Goal: Task Accomplishment & Management: Use online tool/utility

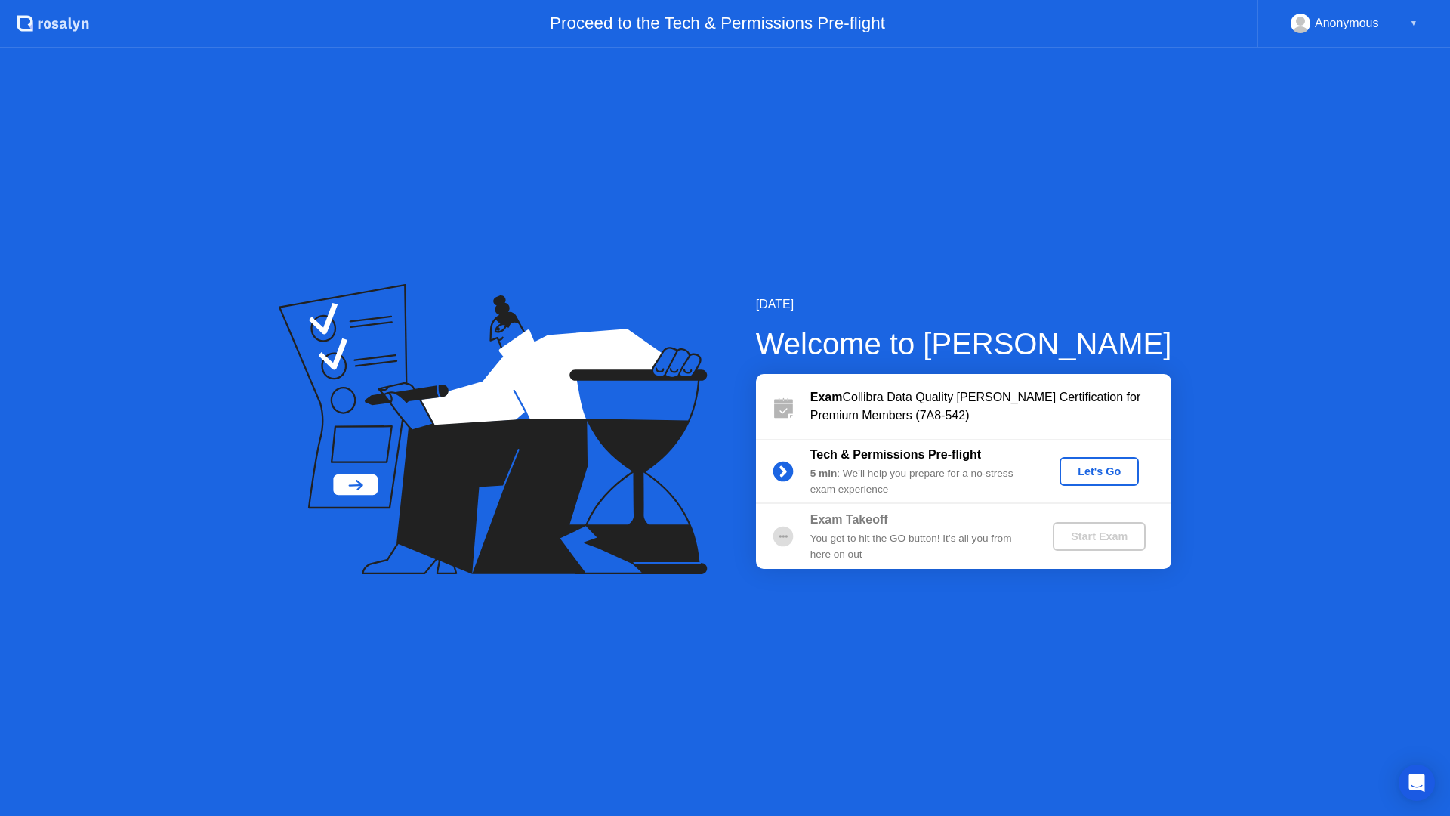
click at [1101, 472] on div "Let's Go" at bounding box center [1099, 471] width 67 height 12
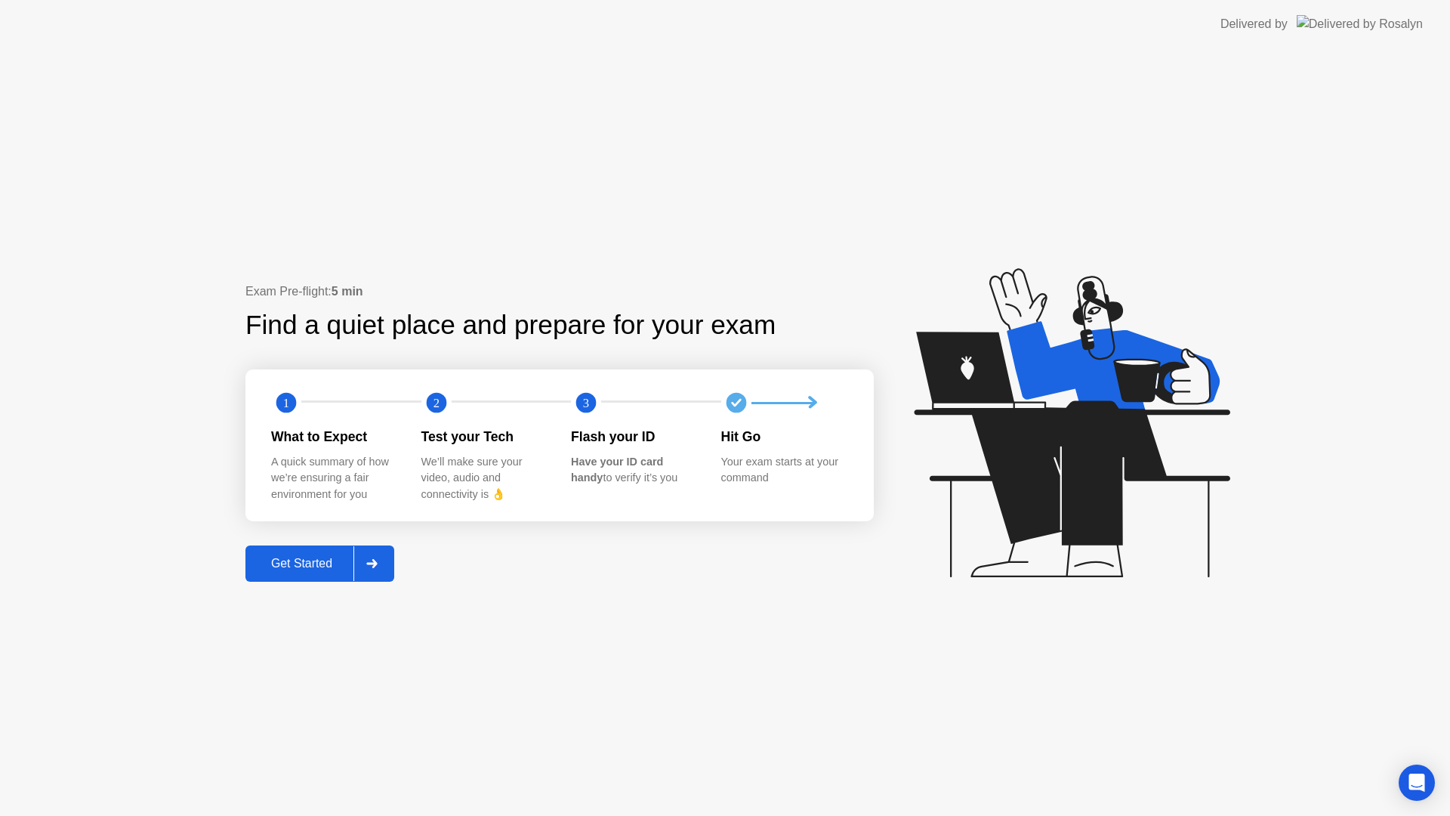
click at [304, 564] on div "Get Started" at bounding box center [301, 564] width 103 height 14
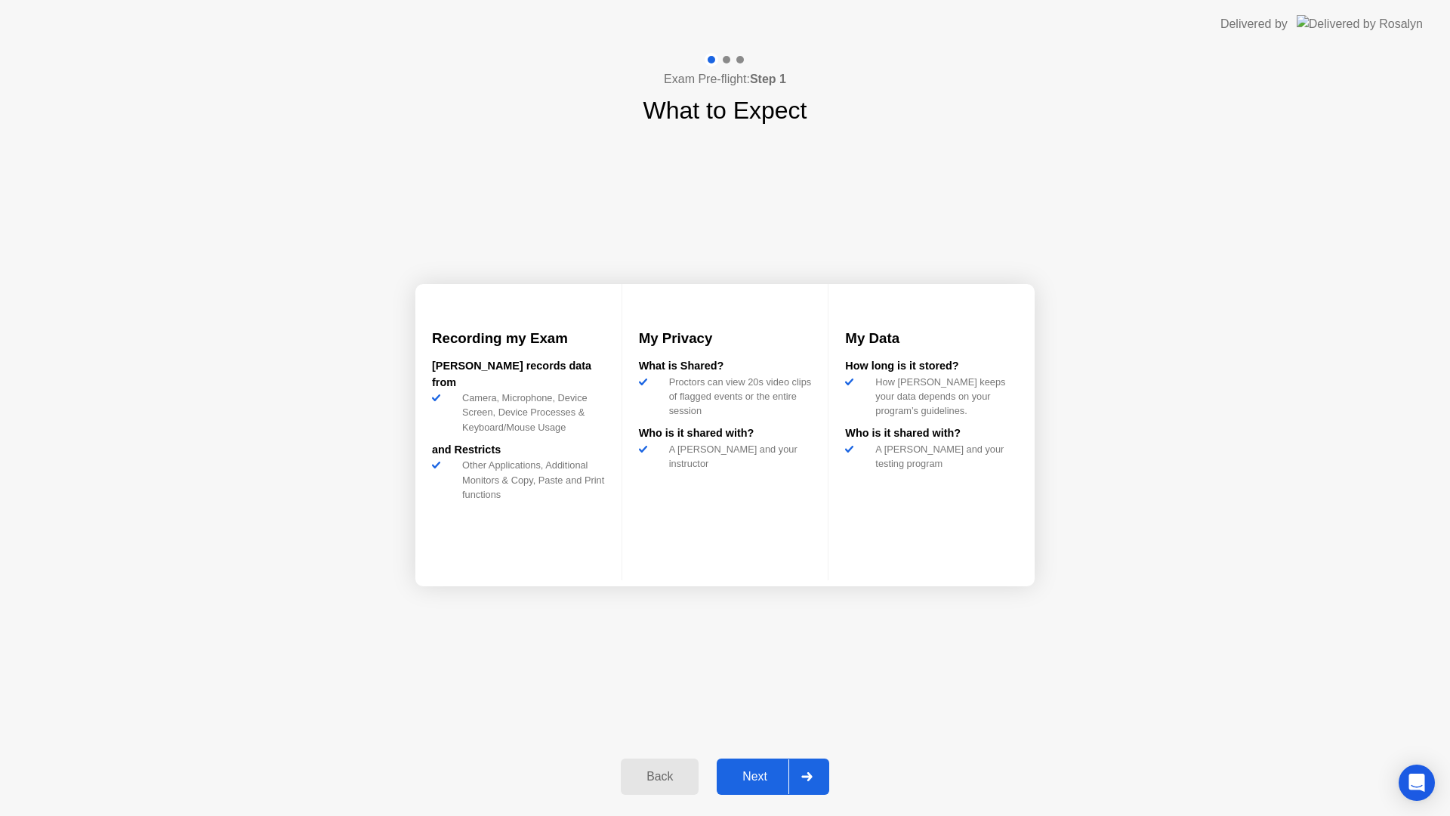
click at [760, 779] on div "Next" at bounding box center [754, 777] width 67 height 14
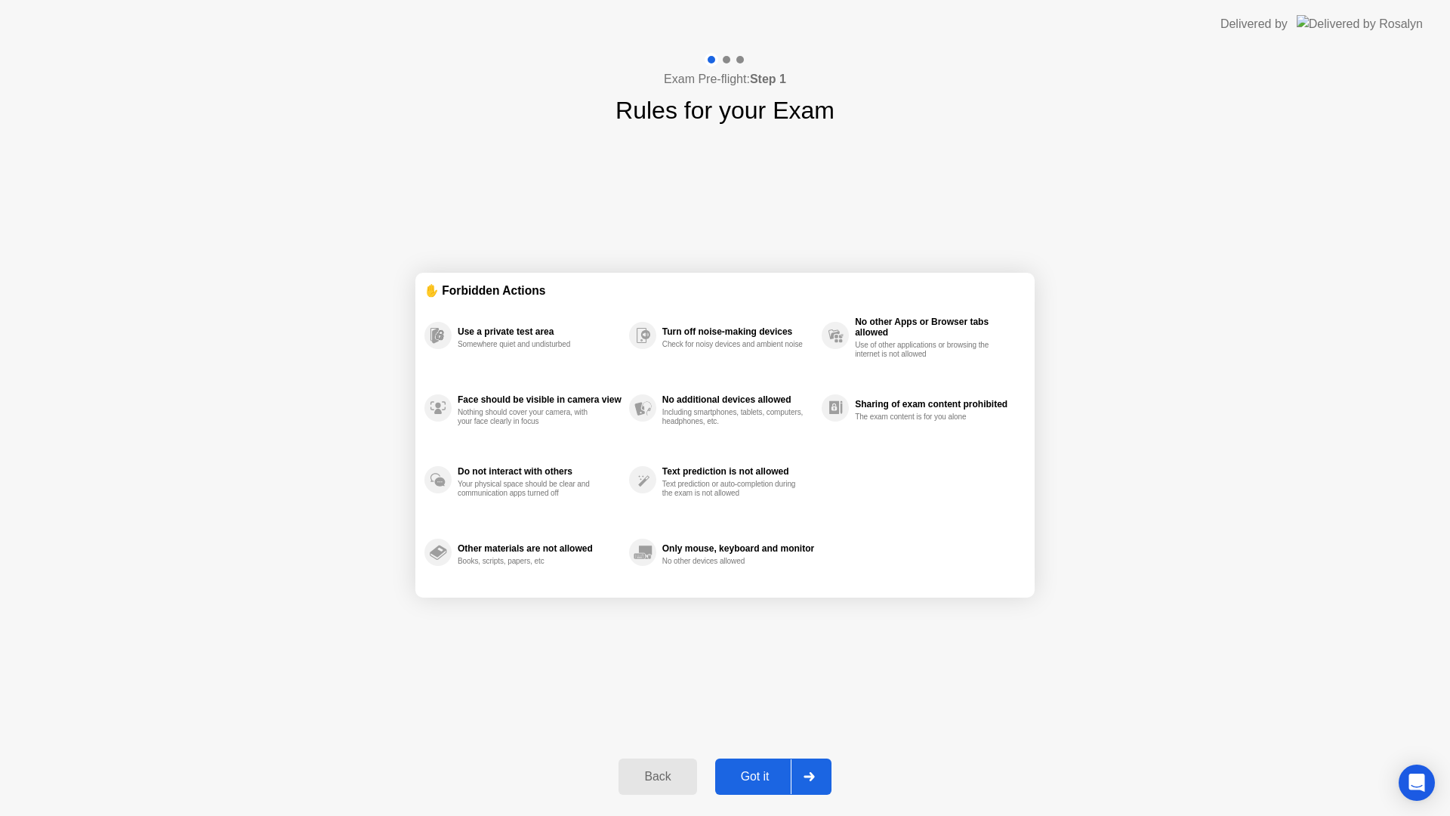
click at [756, 772] on div "Got it" at bounding box center [755, 777] width 71 height 14
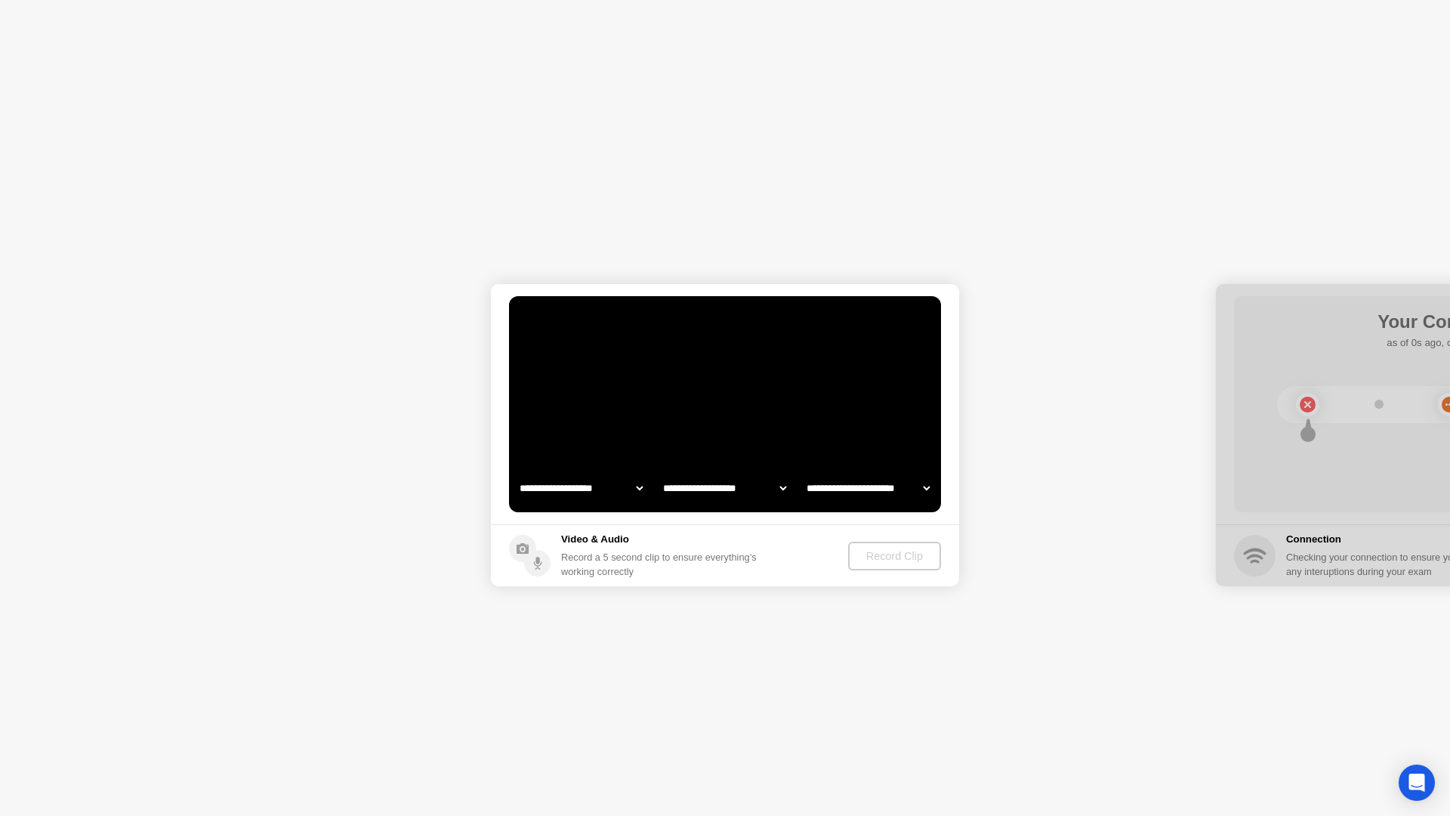
select select "**********"
select select "*******"
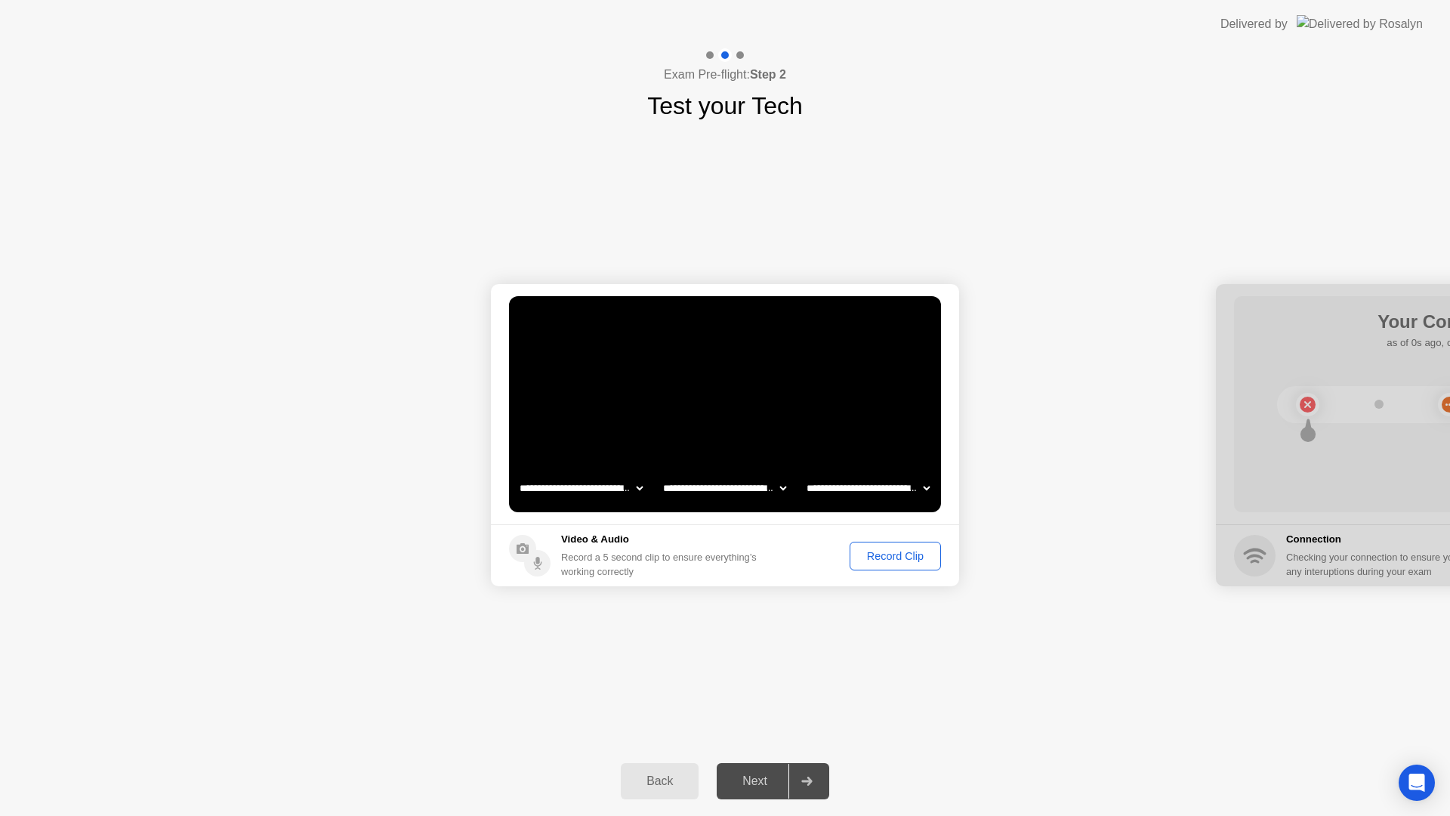
click at [891, 554] on div "Record Clip" at bounding box center [895, 556] width 81 height 12
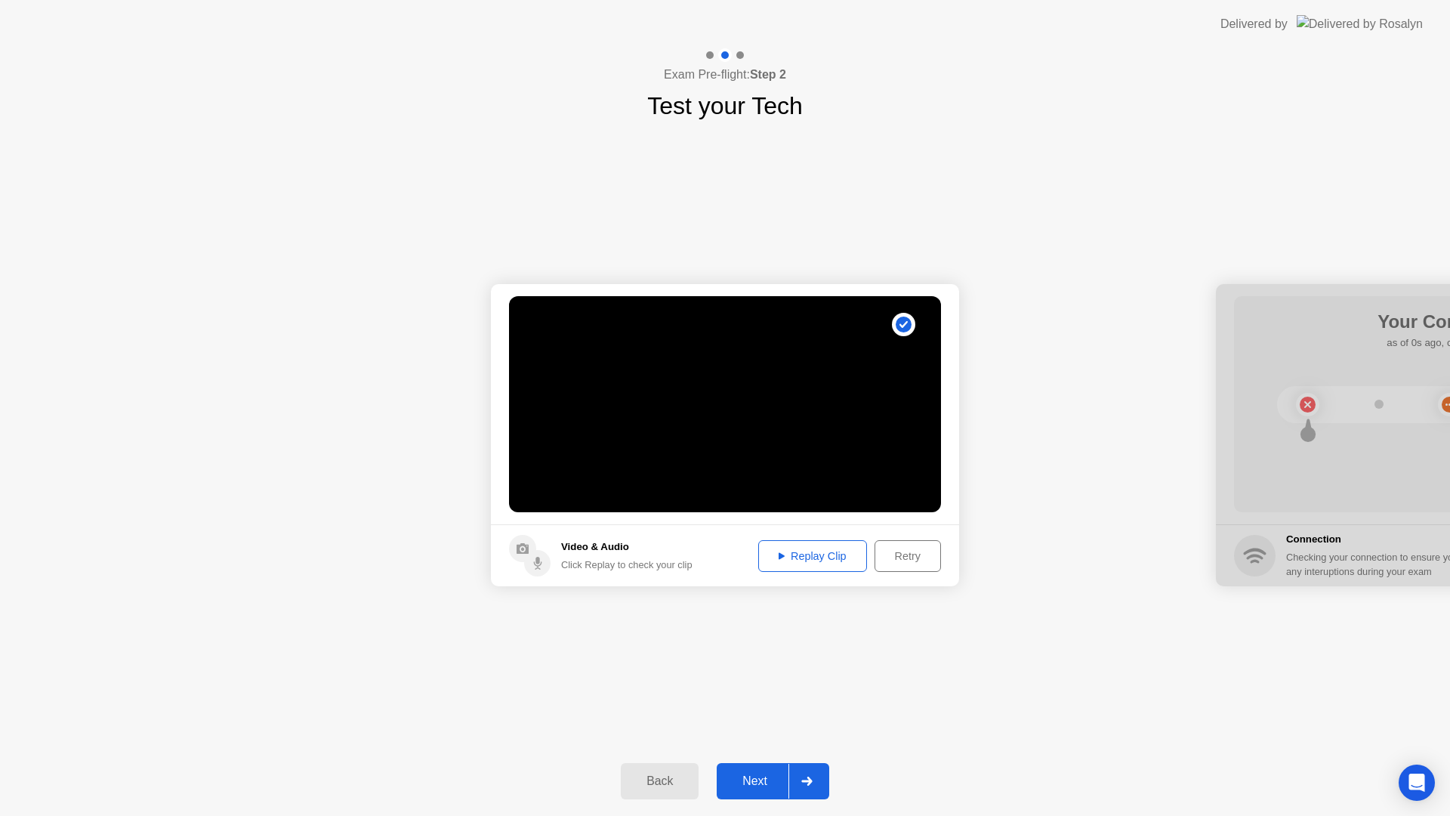
click at [806, 560] on div "Replay Clip" at bounding box center [813, 556] width 98 height 12
click at [808, 551] on div "Replay Clip" at bounding box center [813, 556] width 98 height 12
click at [756, 785] on div "Next" at bounding box center [754, 781] width 67 height 14
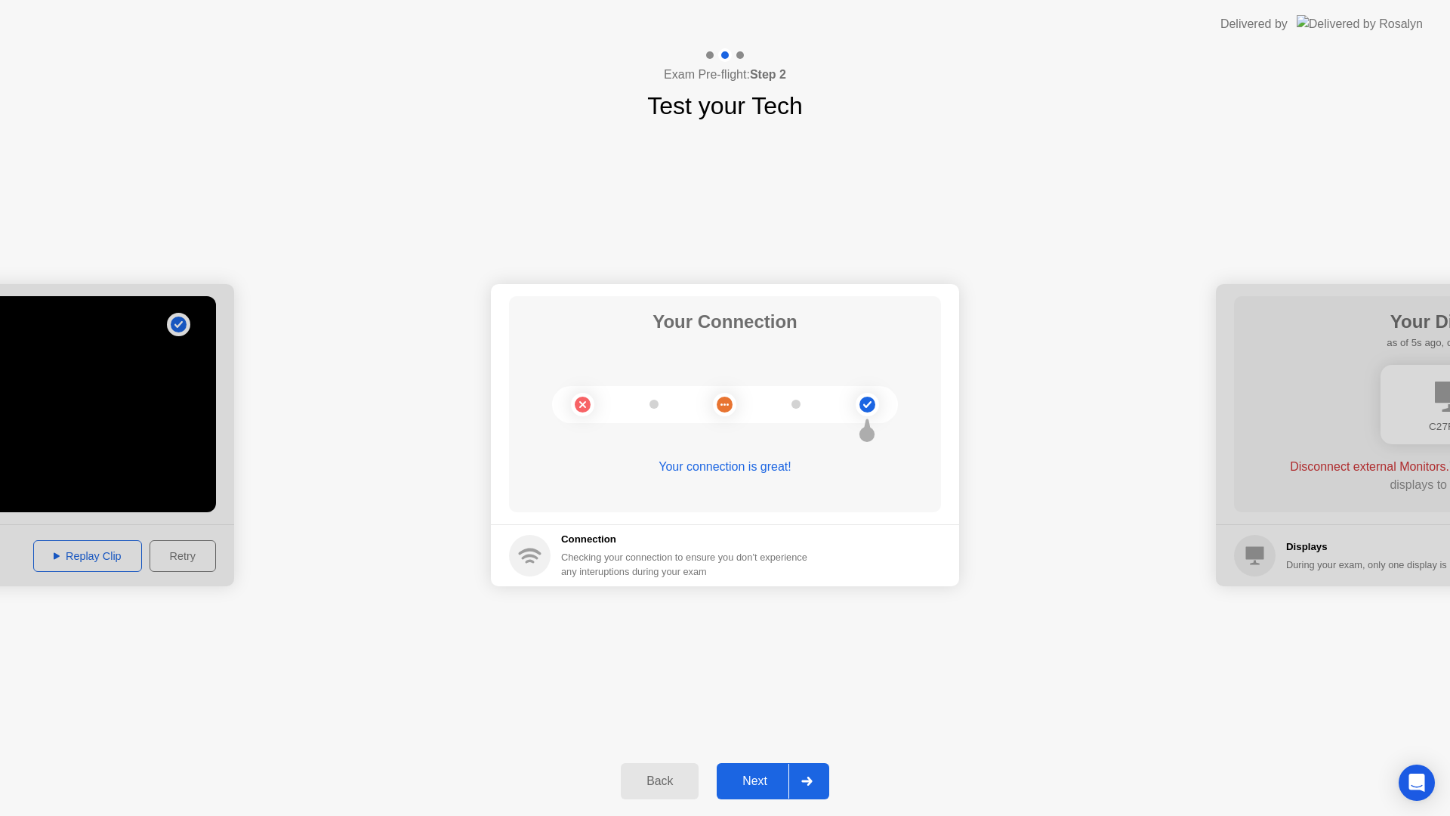
click at [768, 777] on div "Next" at bounding box center [754, 781] width 67 height 14
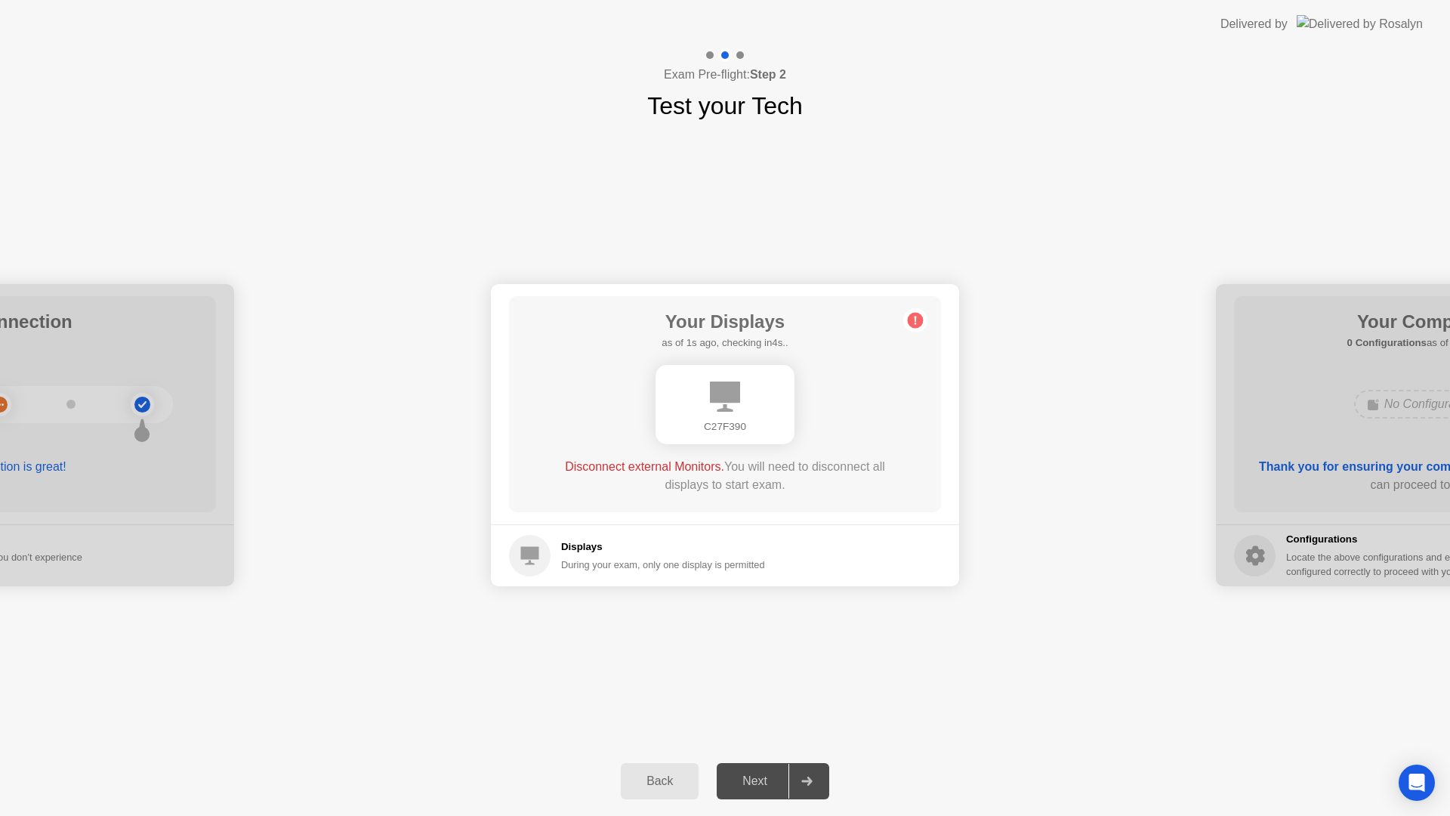
click at [0, 8] on html "**********" at bounding box center [725, 408] width 1450 height 816
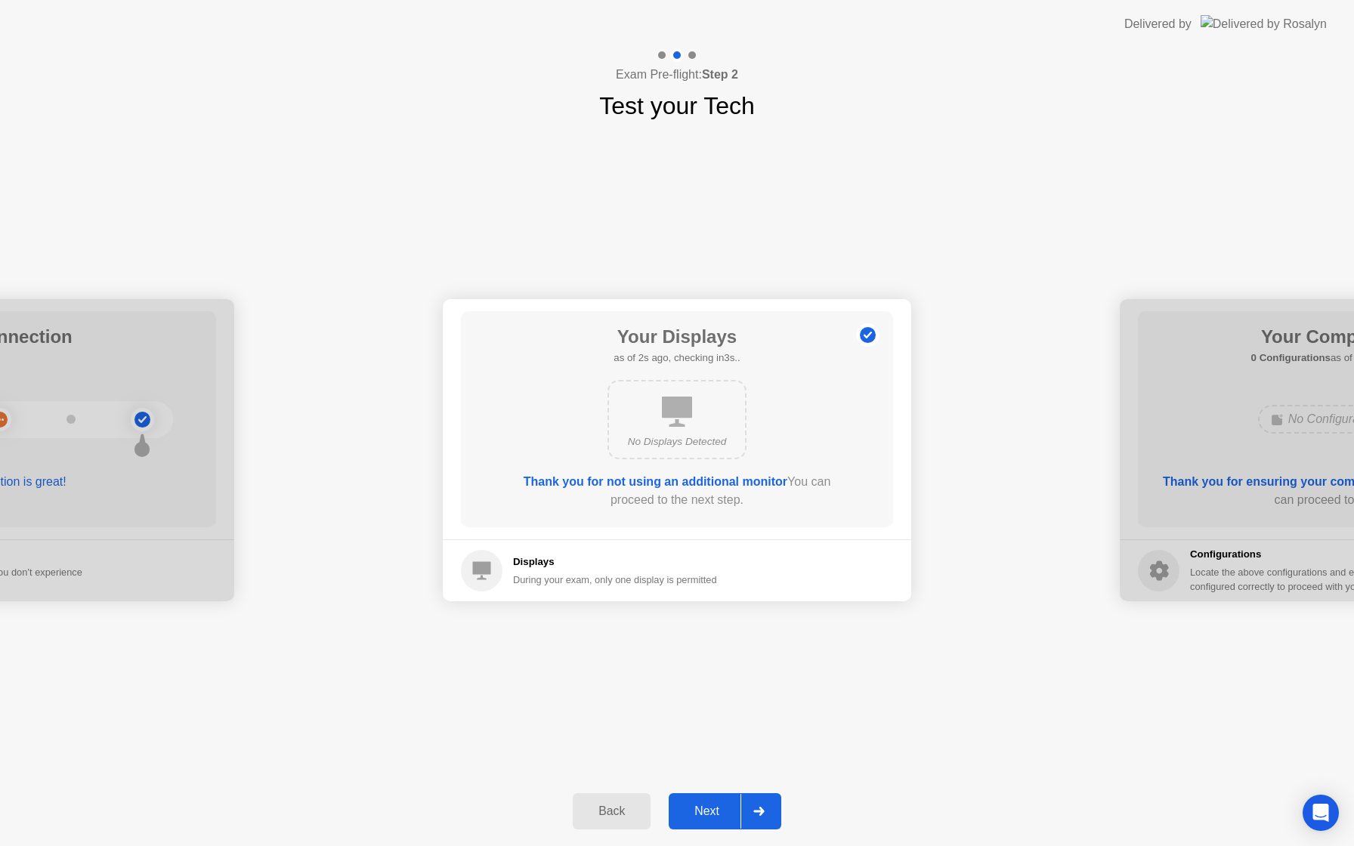
click at [706, 808] on div "Next" at bounding box center [706, 812] width 67 height 14
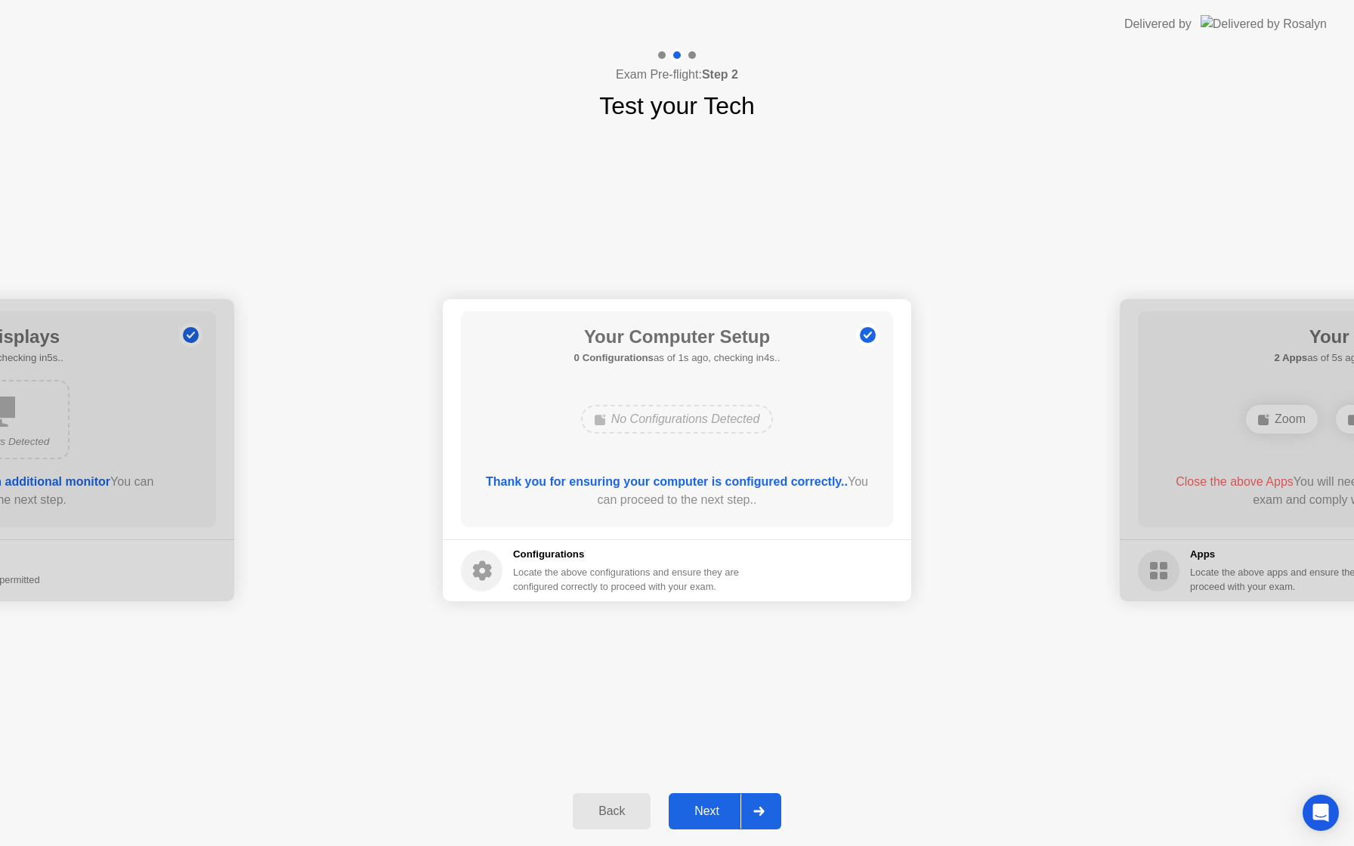
click at [709, 811] on div "Next" at bounding box center [706, 812] width 67 height 14
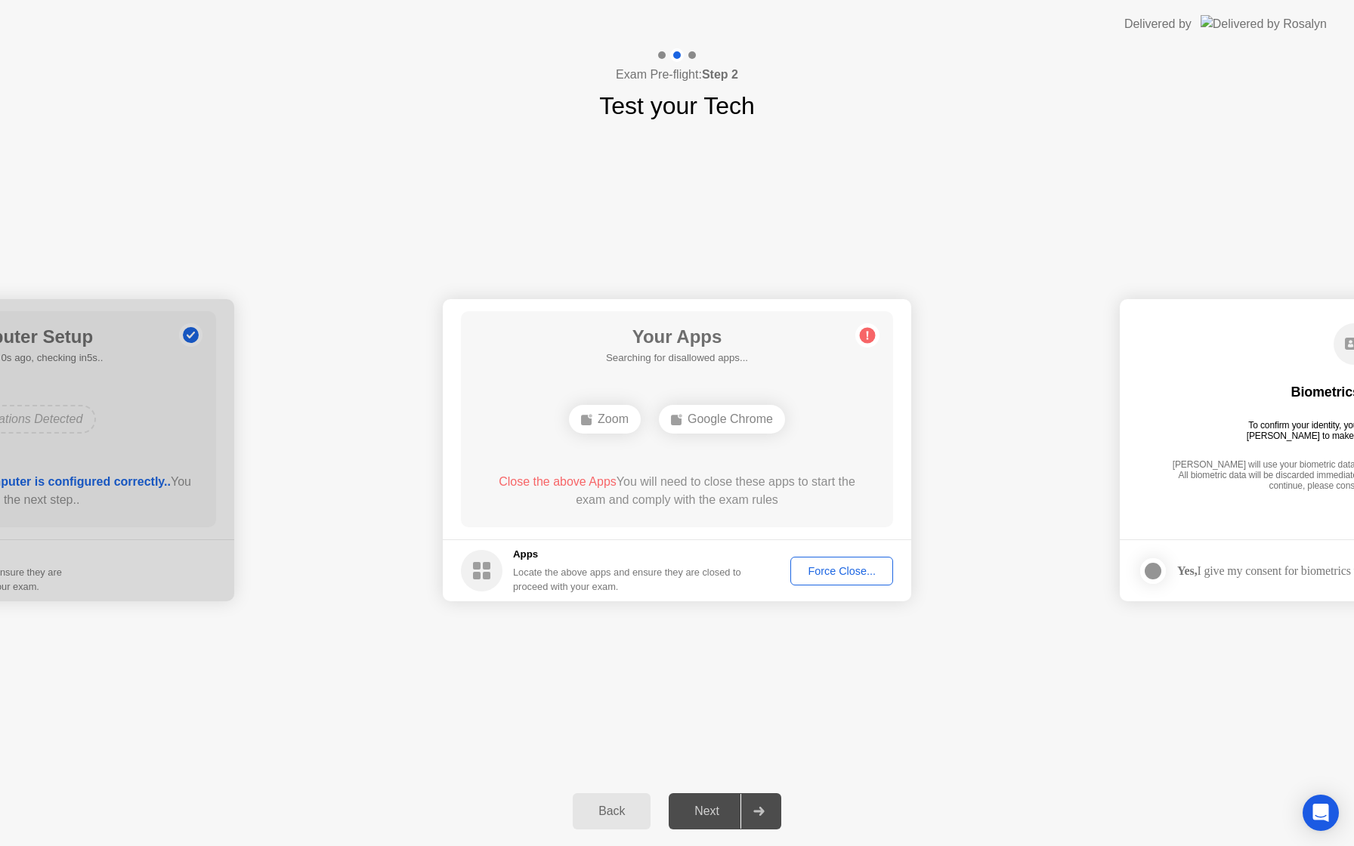
click at [837, 576] on div "Force Close..." at bounding box center [841, 571] width 92 height 12
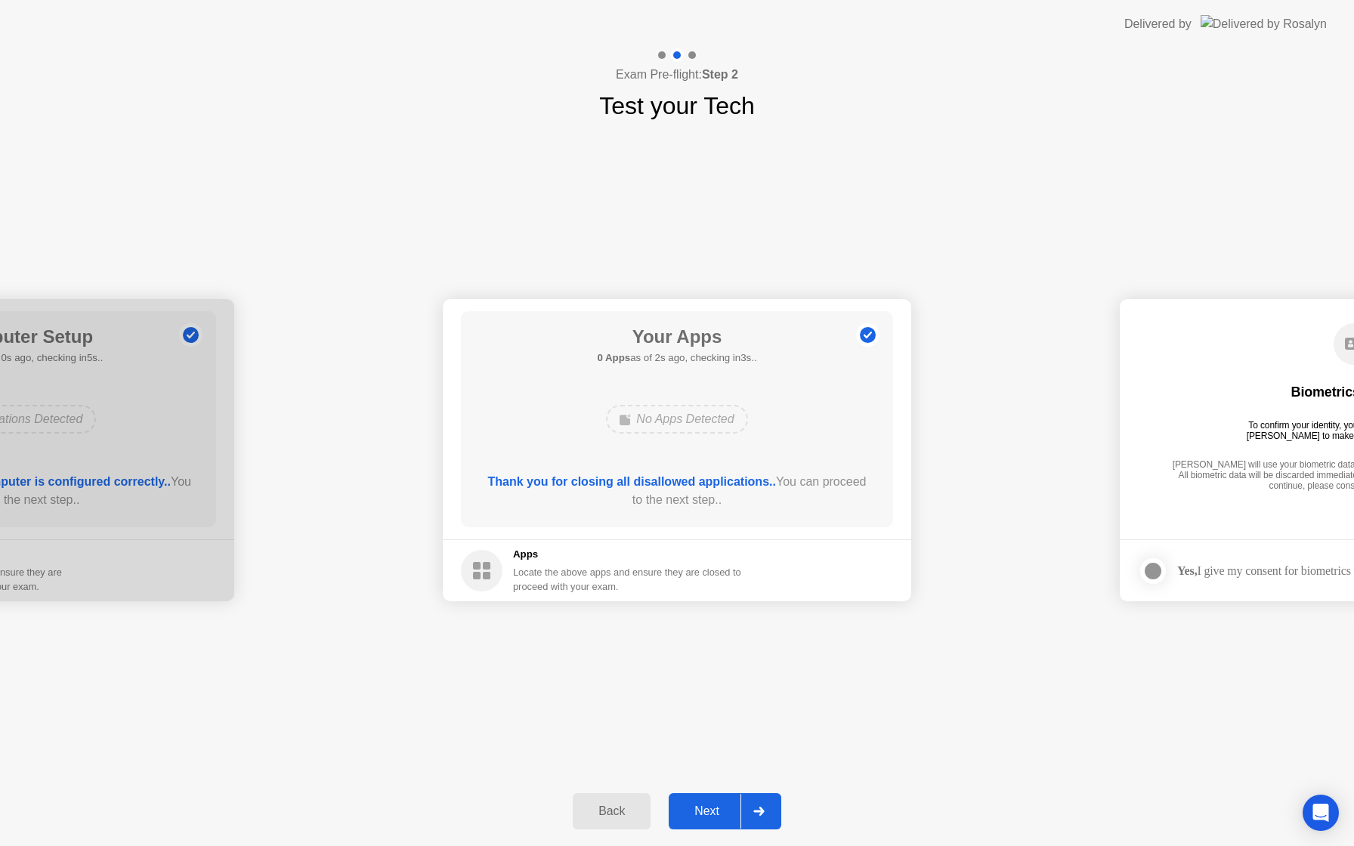
click at [712, 812] on div "Next" at bounding box center [706, 812] width 67 height 14
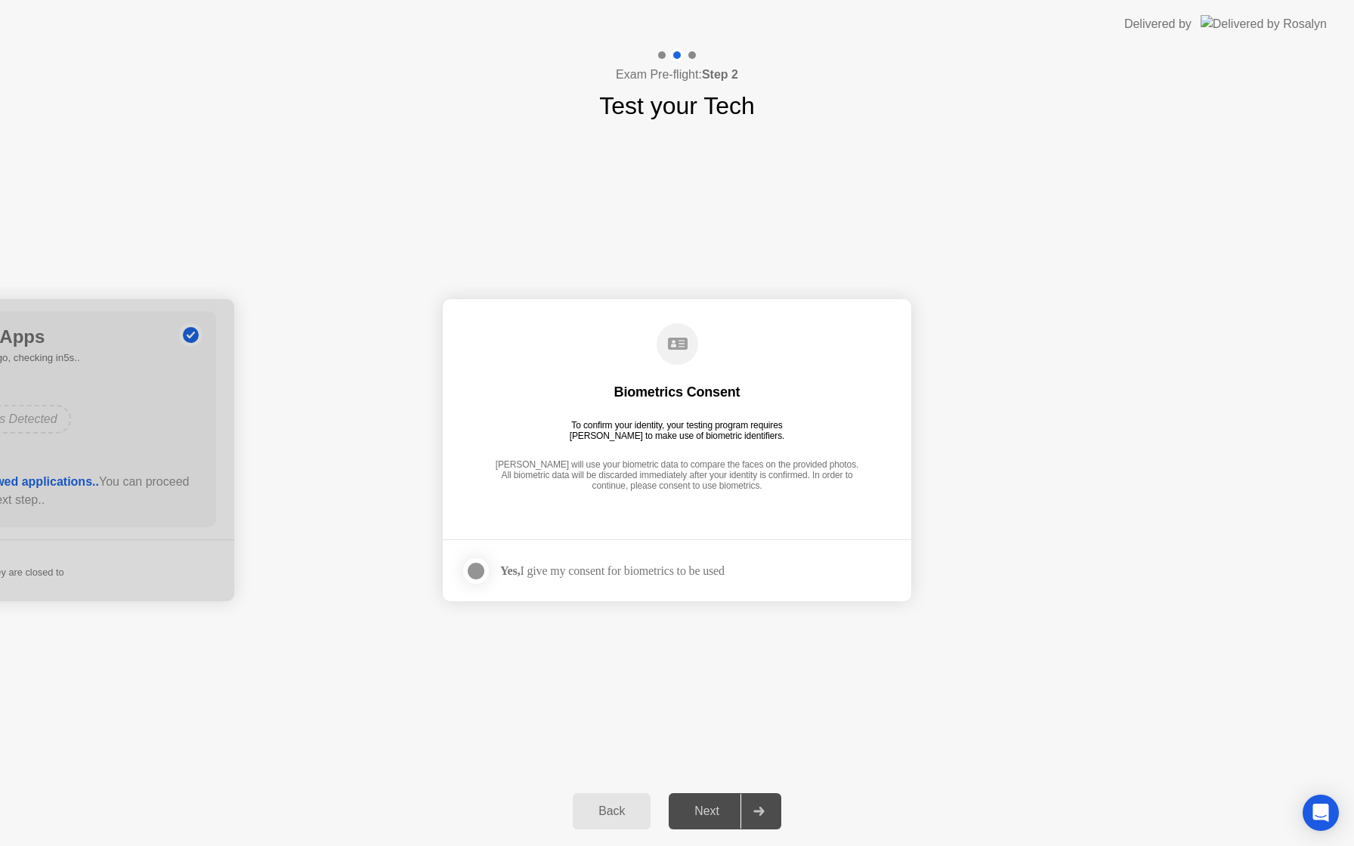
click at [477, 575] on div at bounding box center [476, 571] width 18 height 18
click at [704, 809] on div "Next" at bounding box center [706, 812] width 67 height 14
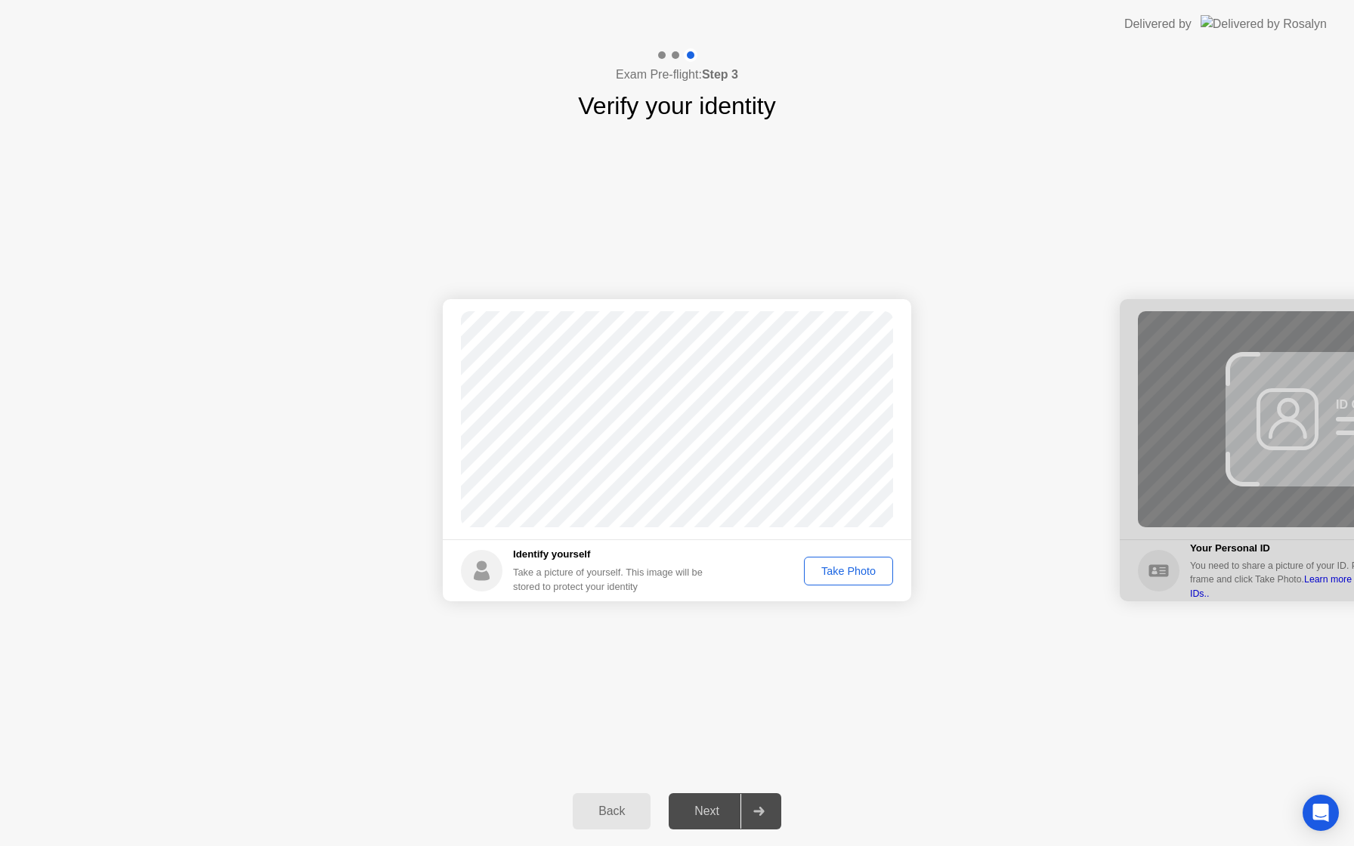
click at [853, 571] on div "Take Photo" at bounding box center [848, 571] width 79 height 12
click at [712, 814] on div "Next" at bounding box center [706, 812] width 67 height 14
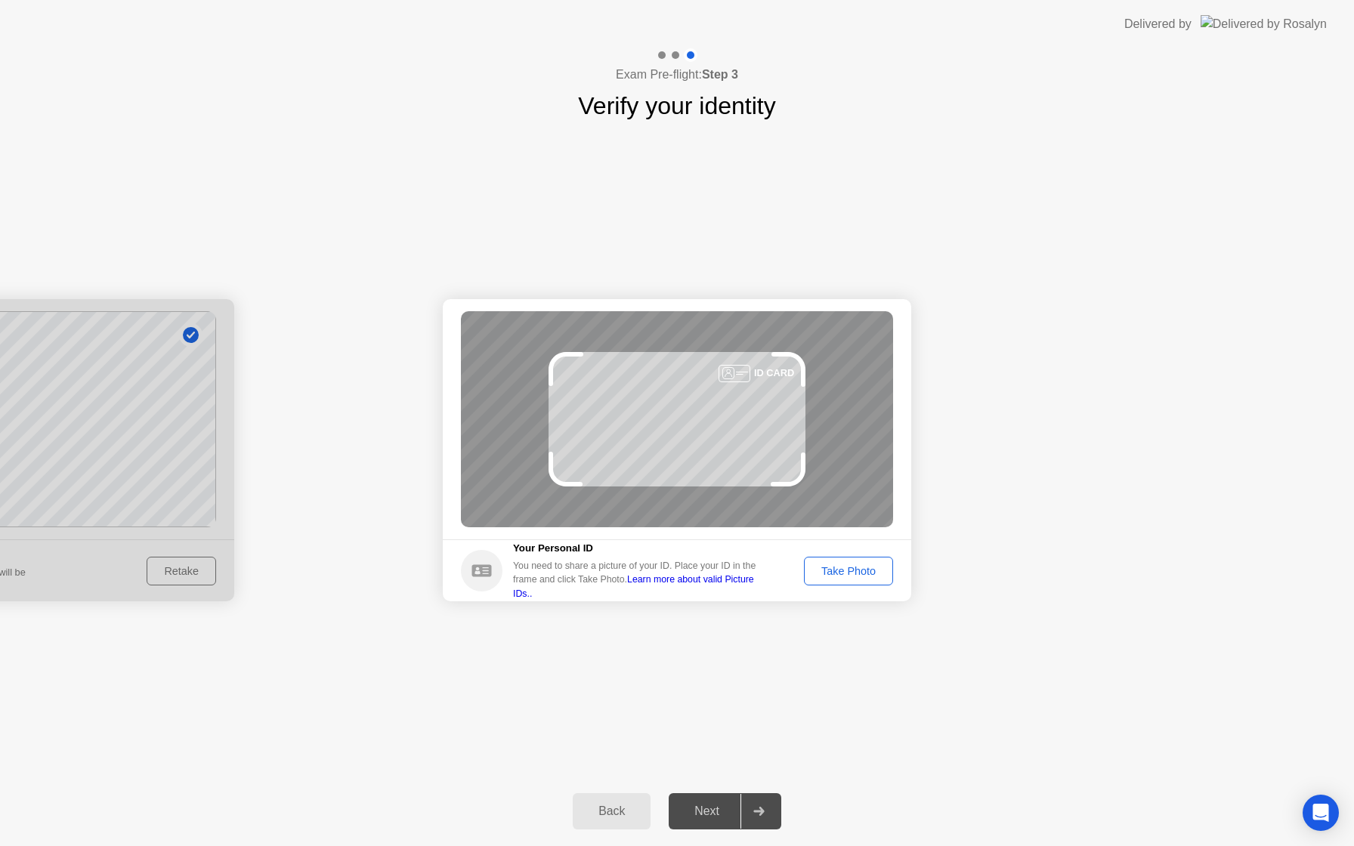
click at [832, 573] on div "Take Photo" at bounding box center [848, 571] width 79 height 12
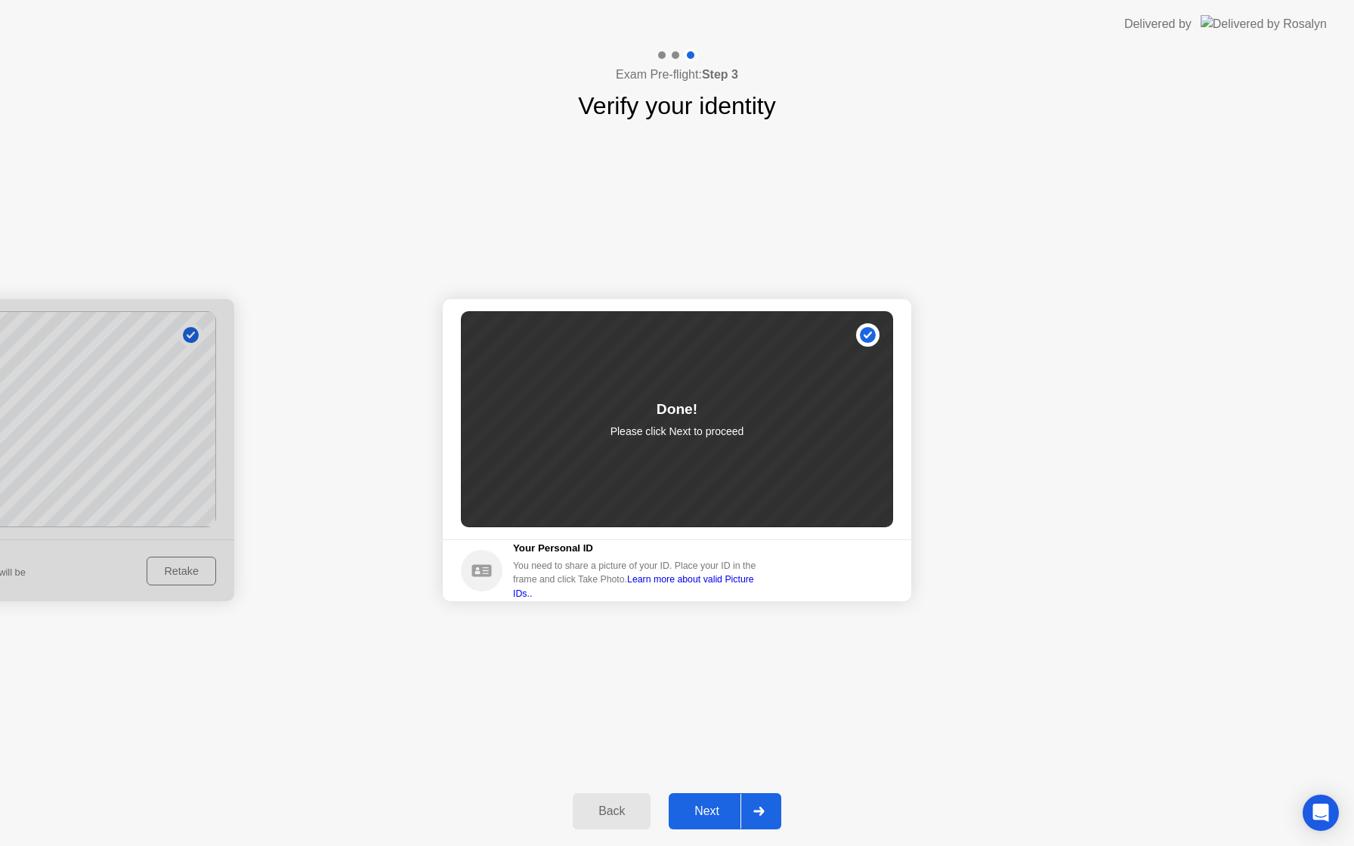
click at [698, 815] on div "Next" at bounding box center [706, 812] width 67 height 14
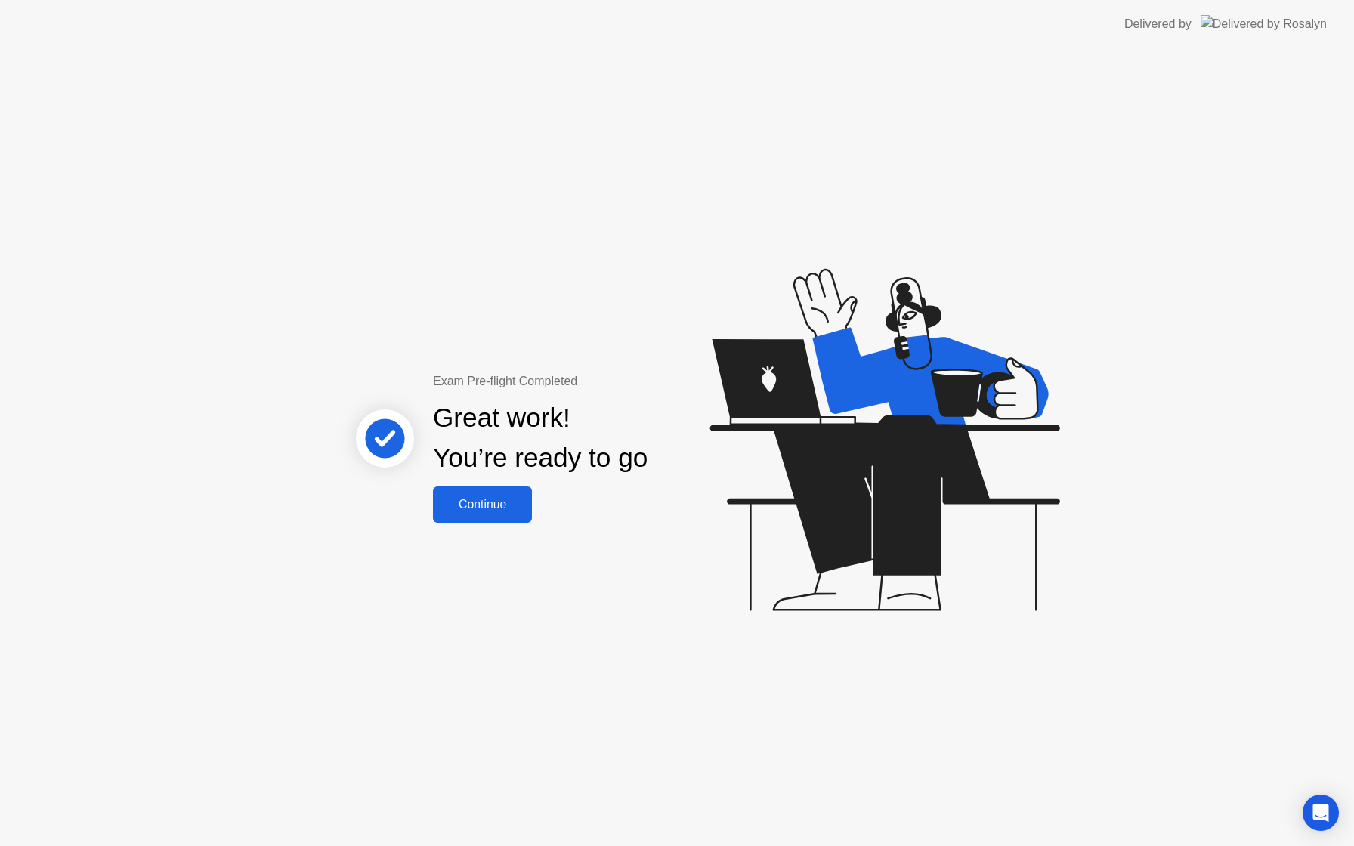
click at [495, 510] on div "Continue" at bounding box center [482, 505] width 90 height 14
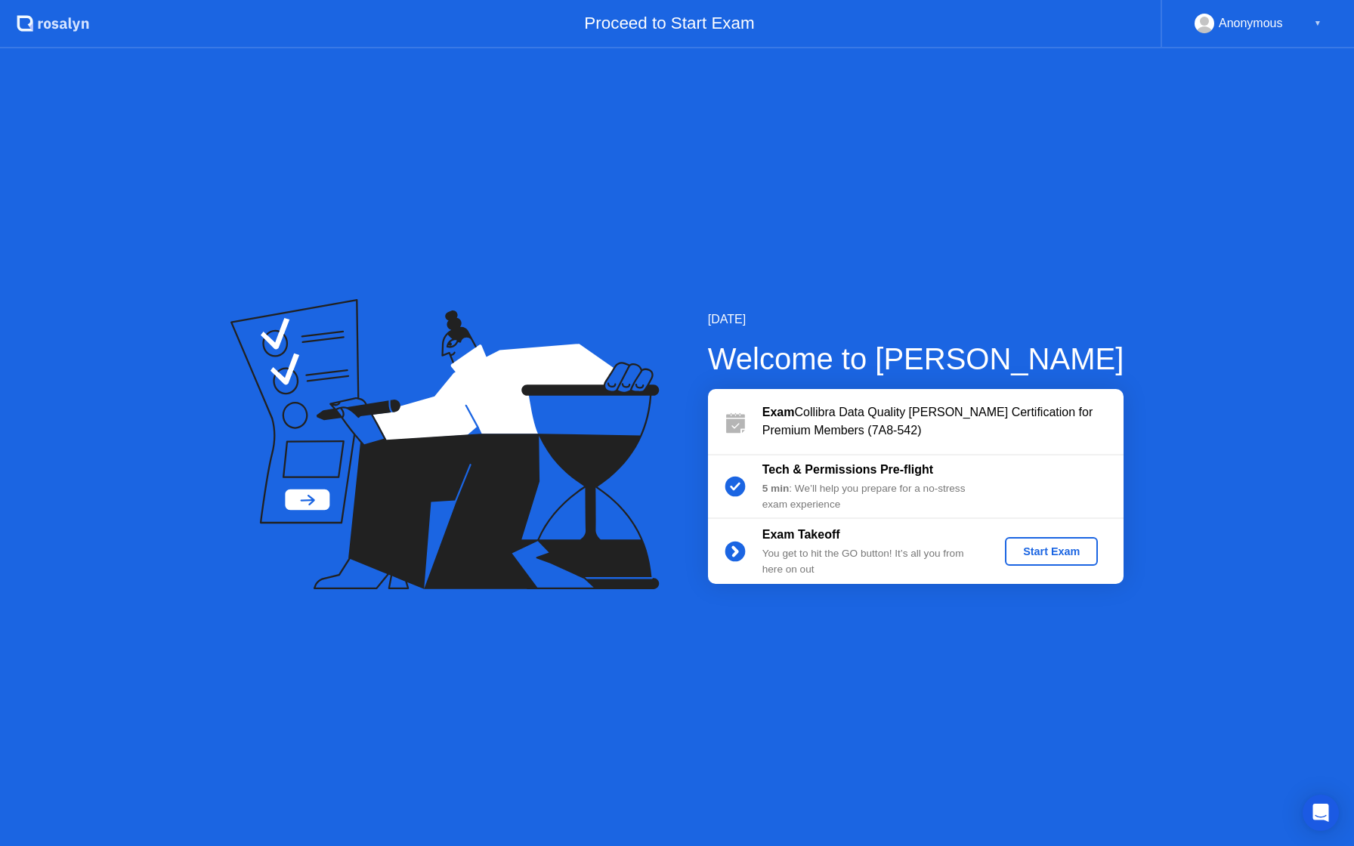
click at [1055, 553] on div "Start Exam" at bounding box center [1051, 551] width 81 height 12
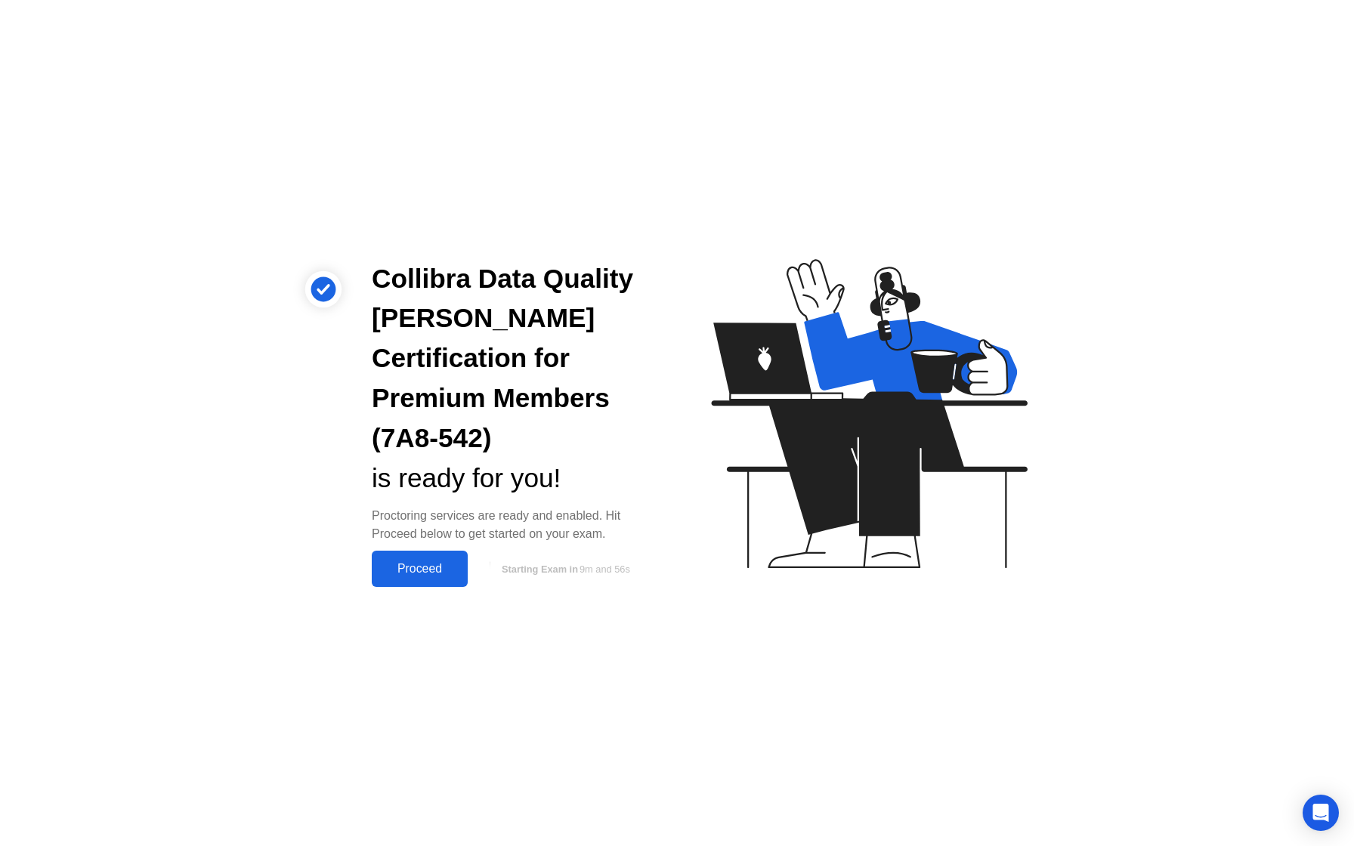
click at [418, 562] on div "Proceed" at bounding box center [419, 569] width 87 height 14
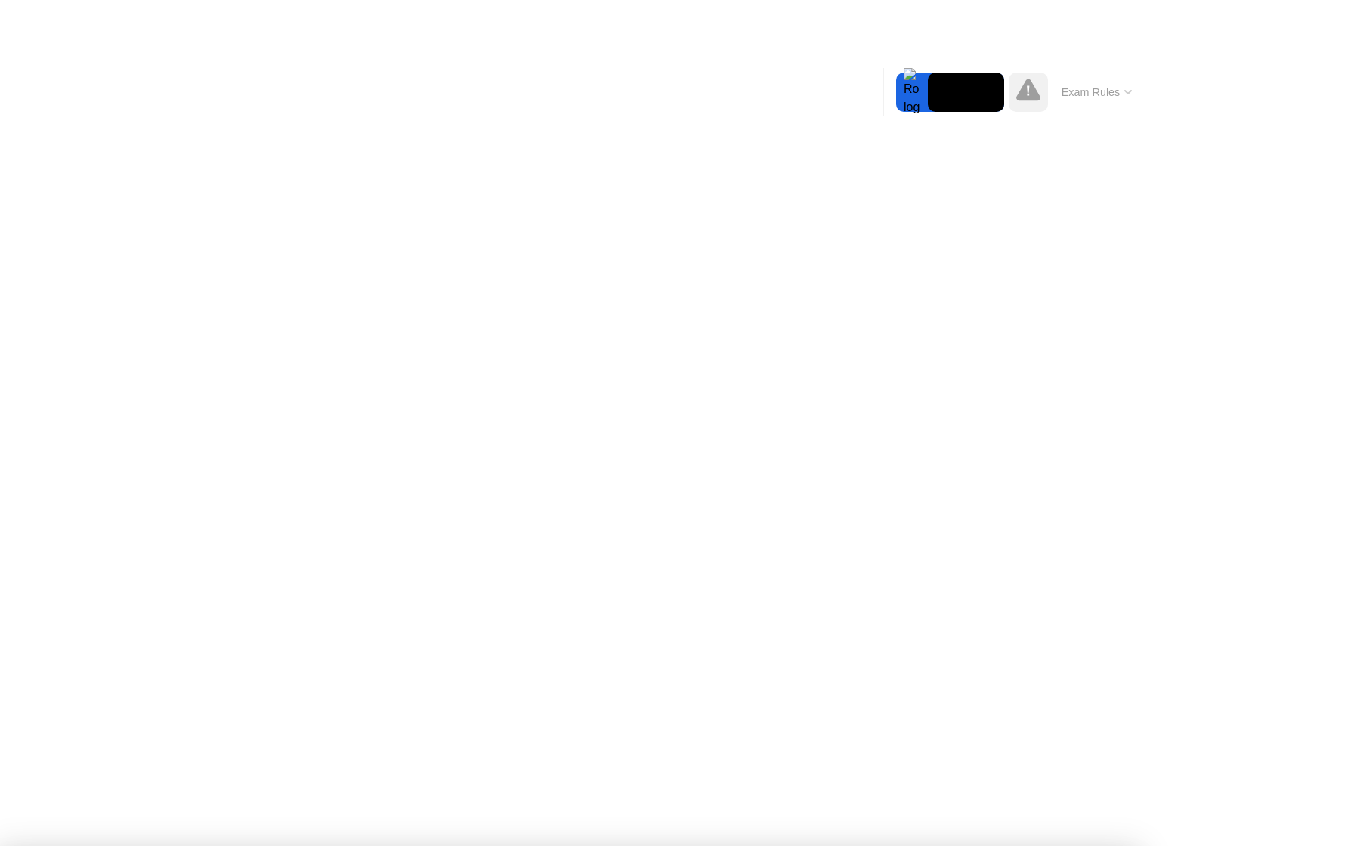
click at [1098, 95] on button "Exam Rules" at bounding box center [1097, 92] width 80 height 14
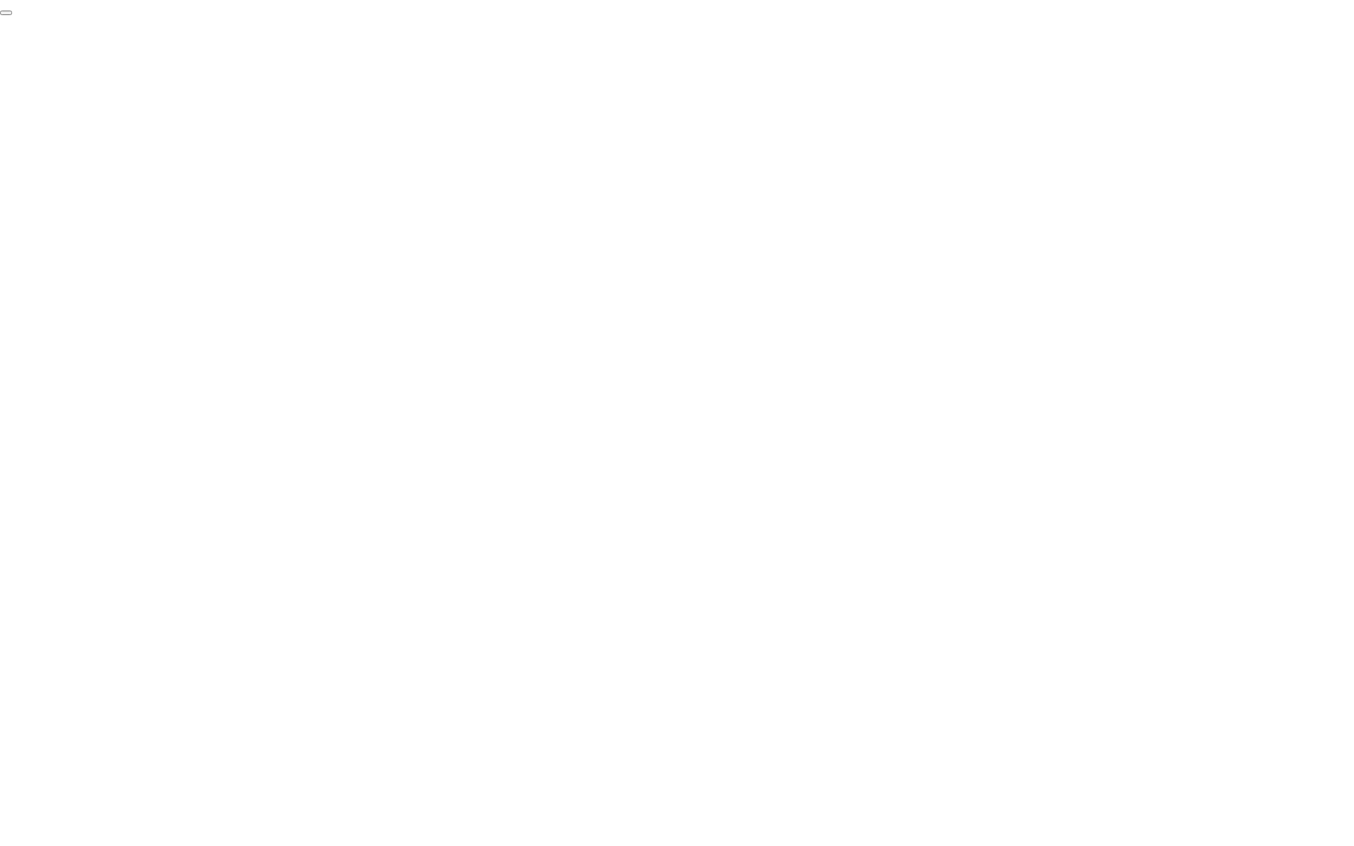
click at [12, 15] on button "End Proctoring Session" at bounding box center [6, 13] width 12 height 5
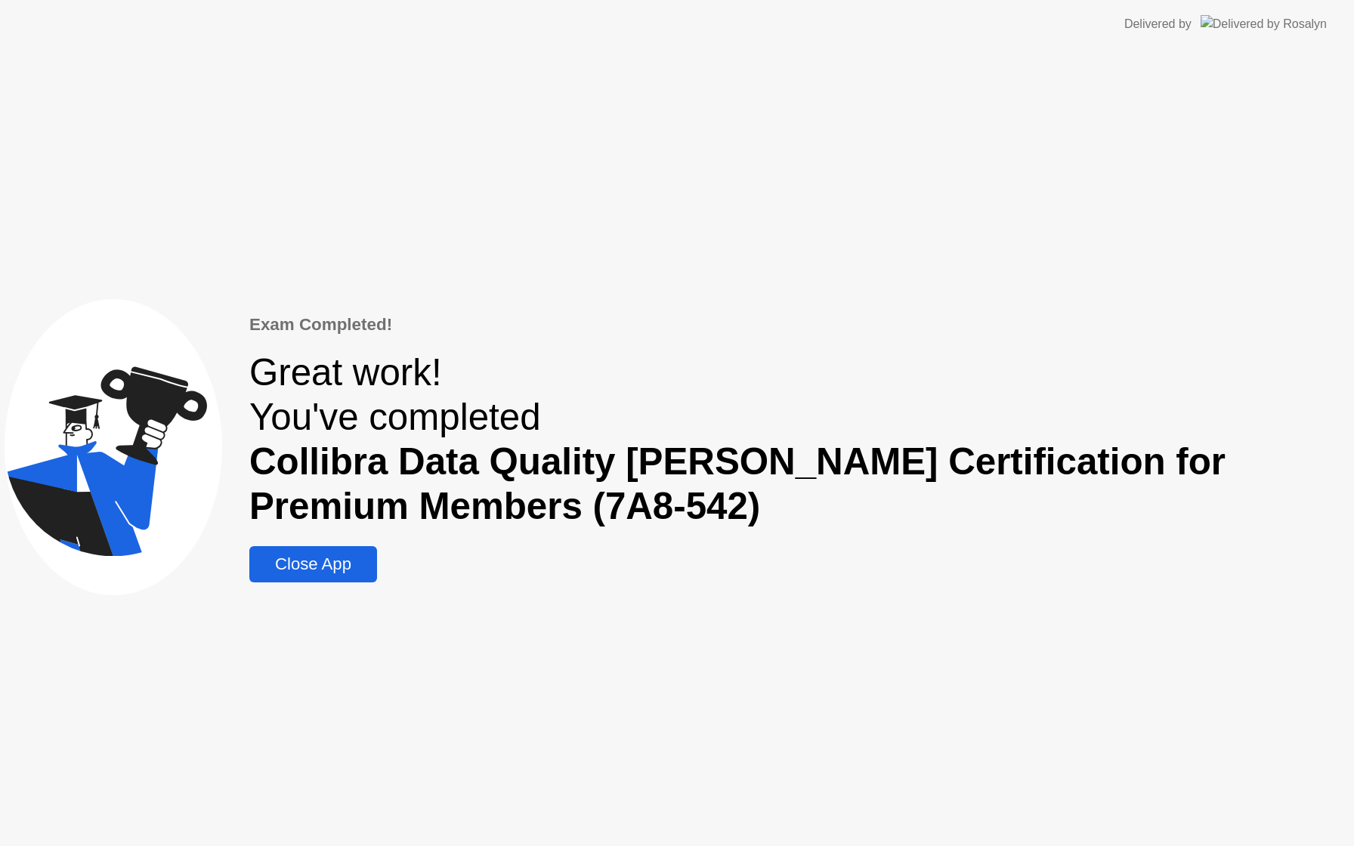
click at [342, 567] on div "Close App" at bounding box center [313, 564] width 119 height 20
